Goal: Information Seeking & Learning: Learn about a topic

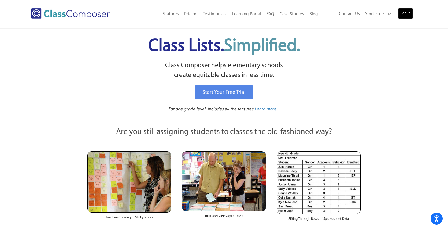
click at [407, 14] on link "Log In" at bounding box center [405, 13] width 15 height 11
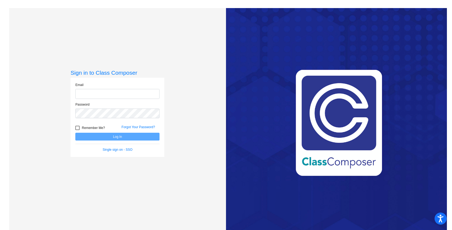
type input "ana.silva@svusd.org"
click at [102, 137] on button "Log In" at bounding box center [117, 136] width 84 height 8
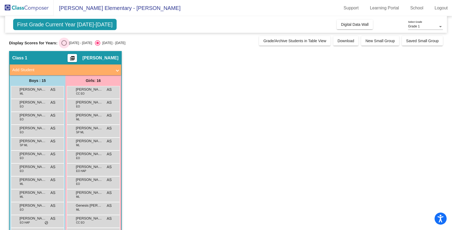
click at [62, 43] on div "Select an option" at bounding box center [63, 42] width 5 height 5
click at [64, 46] on input "2024 - 2025" at bounding box center [64, 46] width 0 height 0
radio input "true"
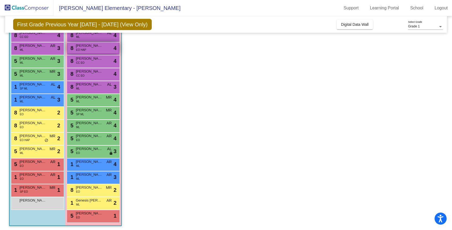
scroll to position [71, 0]
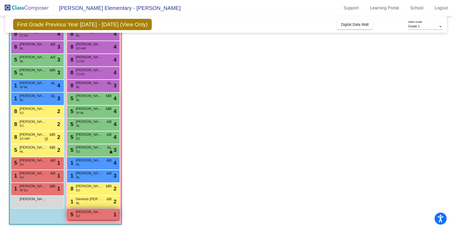
click at [99, 213] on span "Alexandra Alvarado" at bounding box center [89, 211] width 27 height 5
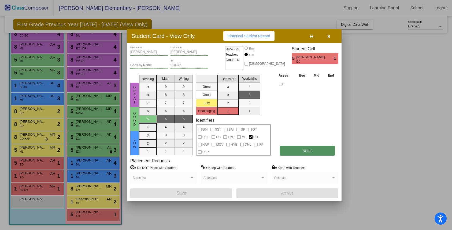
click at [307, 148] on span "Notes" at bounding box center [308, 150] width 10 height 4
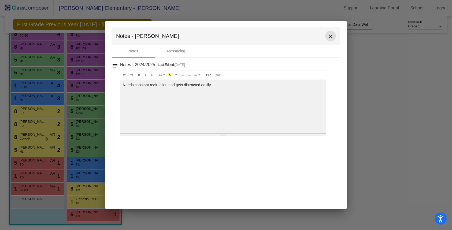
click at [333, 36] on mat-icon "close" at bounding box center [330, 36] width 6 height 6
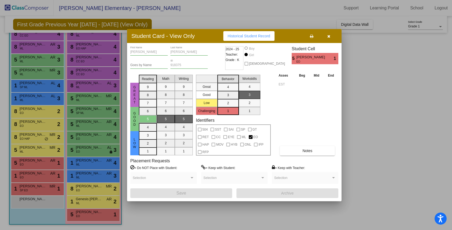
click at [329, 34] on span "button" at bounding box center [328, 36] width 3 height 4
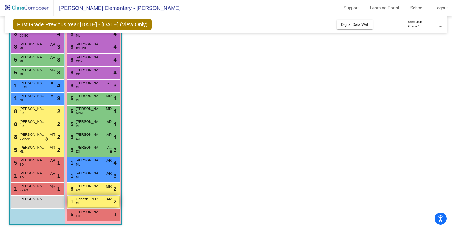
click at [88, 202] on div "1 Genesis Maravilla Diaz ML AR lock do_not_disturb_alt 2" at bounding box center [93, 200] width 51 height 11
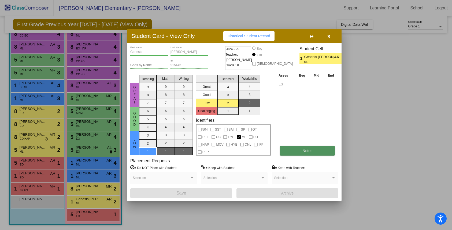
click at [300, 152] on button "Notes" at bounding box center [307, 151] width 55 height 10
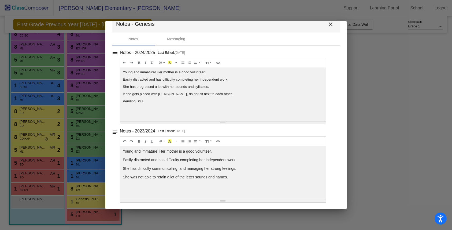
scroll to position [0, 0]
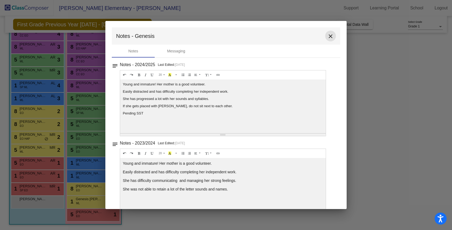
click at [329, 37] on mat-icon "close" at bounding box center [330, 36] width 6 height 6
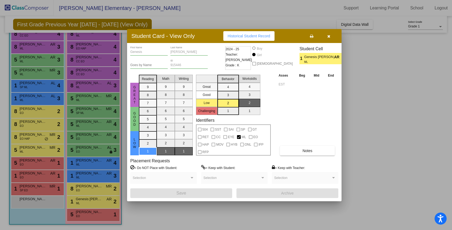
click at [90, 187] on div at bounding box center [226, 115] width 452 height 230
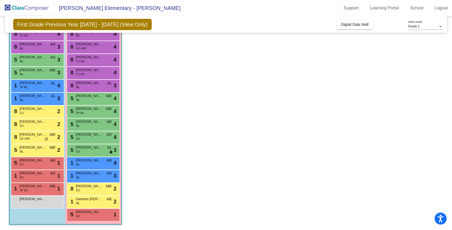
click at [90, 187] on span "Camila Torrico" at bounding box center [89, 185] width 27 height 5
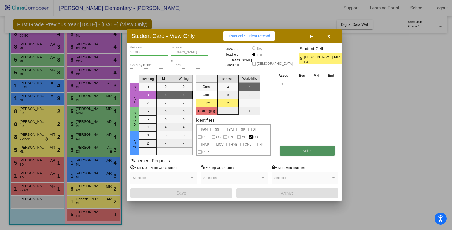
click at [323, 151] on button "Notes" at bounding box center [307, 151] width 55 height 10
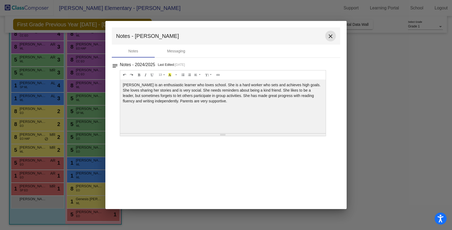
click at [333, 36] on mat-icon "close" at bounding box center [330, 36] width 6 height 6
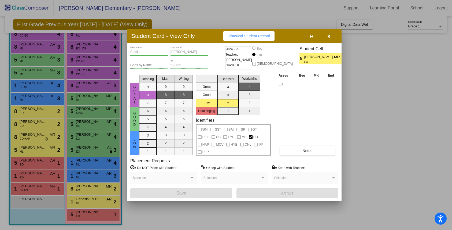
click at [329, 38] on icon "button" at bounding box center [328, 36] width 3 height 4
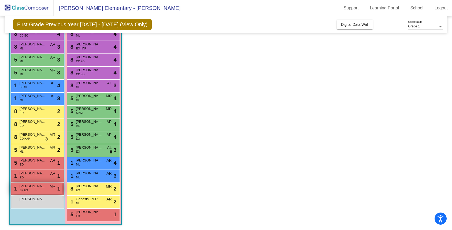
click at [23, 188] on span "SP EO" at bounding box center [24, 190] width 8 height 4
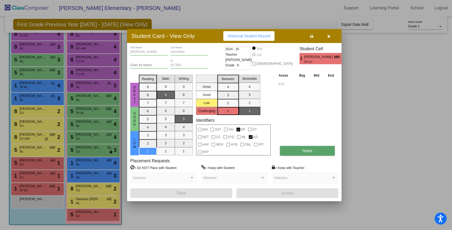
click at [303, 152] on span "Notes" at bounding box center [308, 150] width 10 height 4
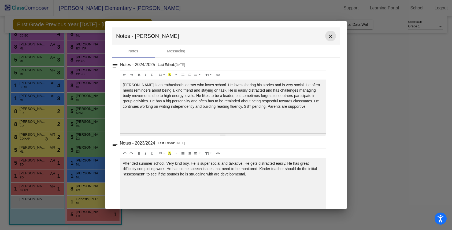
click at [330, 36] on mat-icon "close" at bounding box center [330, 36] width 6 height 6
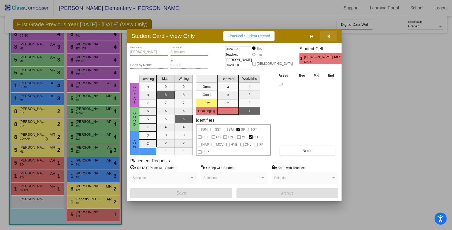
click at [330, 35] on icon "button" at bounding box center [328, 36] width 3 height 4
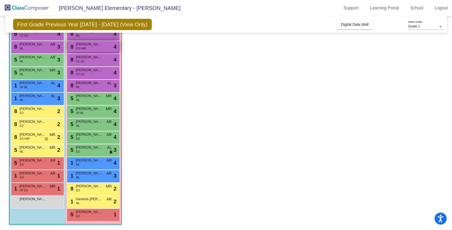
click at [97, 48] on div "8 Clarke Calhoon EO HAP lock do_not_disturb_alt 4" at bounding box center [93, 46] width 51 height 11
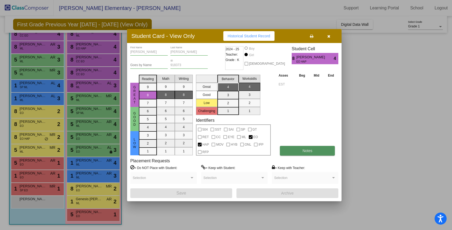
click at [303, 150] on span "Notes" at bounding box center [308, 150] width 10 height 4
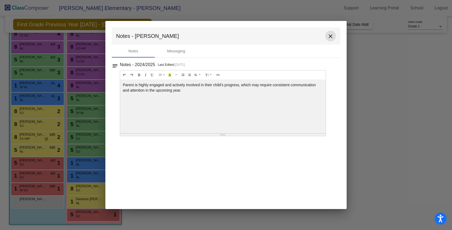
click at [330, 36] on mat-icon "close" at bounding box center [330, 36] width 6 height 6
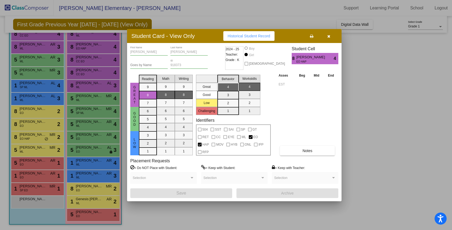
click at [329, 36] on icon "button" at bounding box center [328, 36] width 3 height 4
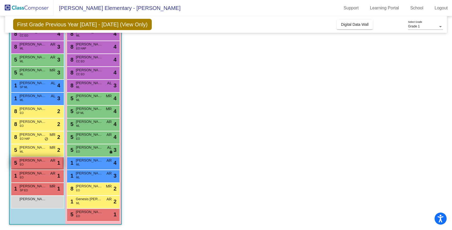
click at [32, 160] on span "Geoff Green" at bounding box center [33, 159] width 27 height 5
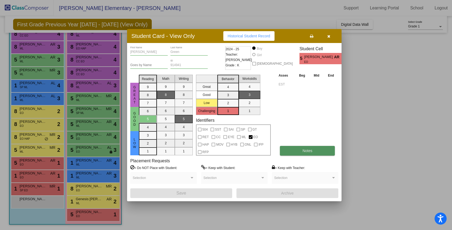
click at [310, 150] on span "Notes" at bounding box center [308, 150] width 10 height 4
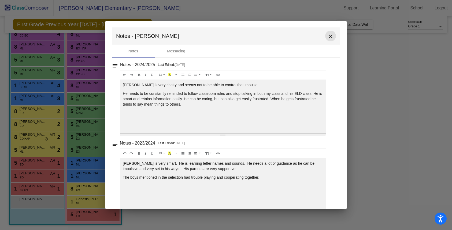
click at [327, 37] on mat-icon "close" at bounding box center [330, 36] width 6 height 6
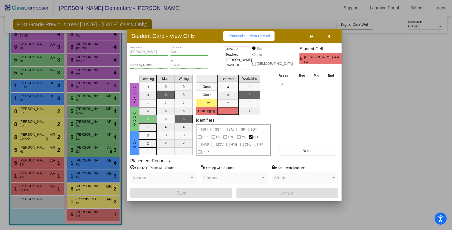
click at [328, 37] on icon "button" at bounding box center [328, 36] width 3 height 4
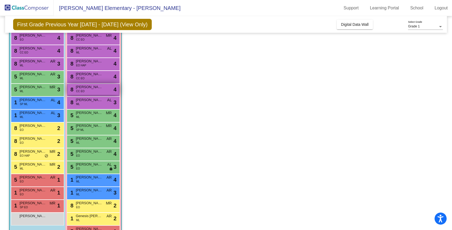
scroll to position [47, 0]
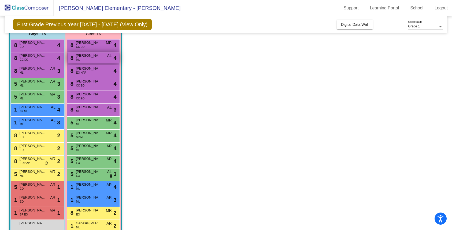
click at [107, 60] on div "8 Camila Cheng ML AL lock do_not_disturb_alt 4" at bounding box center [93, 57] width 51 height 11
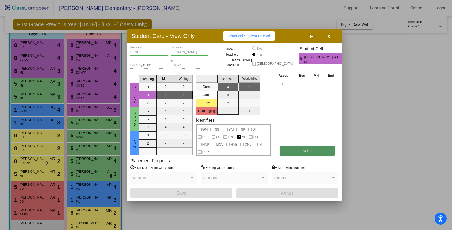
click at [295, 150] on button "Notes" at bounding box center [307, 151] width 55 height 10
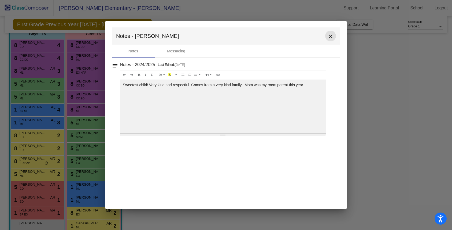
click at [331, 36] on mat-icon "close" at bounding box center [330, 36] width 6 height 6
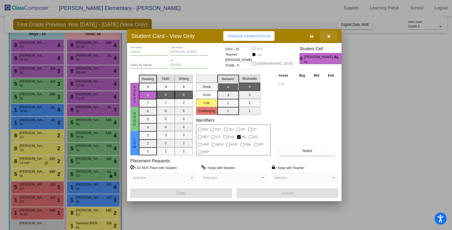
click at [331, 36] on button "button" at bounding box center [328, 36] width 17 height 10
